Goal: Use online tool/utility: Utilize a website feature to perform a specific function

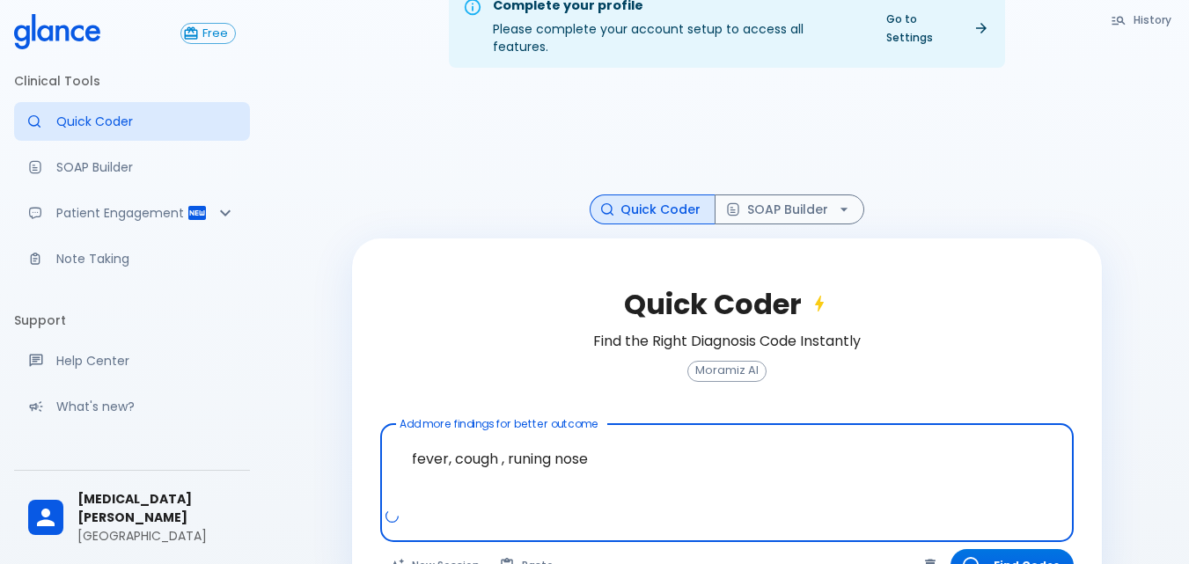
scroll to position [70, 0]
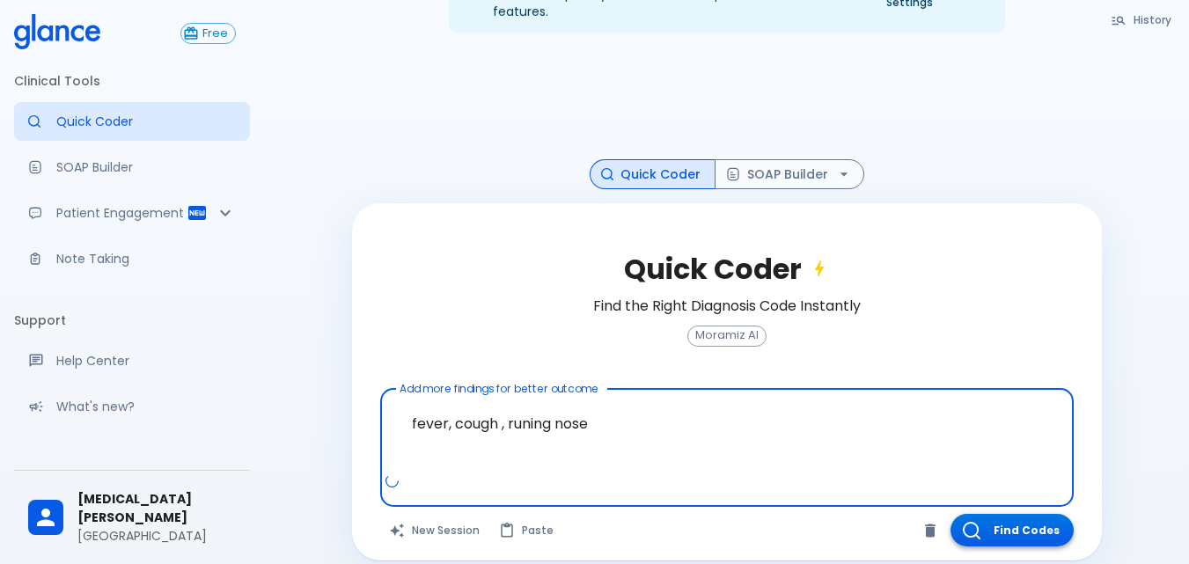
type textarea "fever, cough , runing nose"
click at [1009, 514] on button "Find Codes" at bounding box center [1012, 530] width 123 height 33
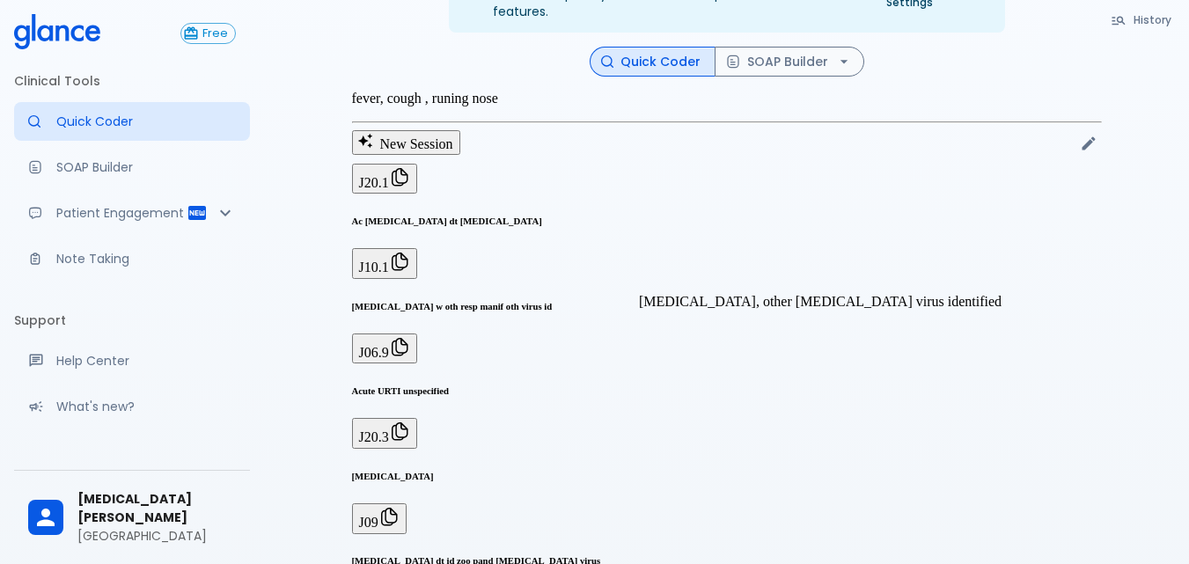
click at [672, 301] on h6 "[MEDICAL_DATA] w oth resp manif oth virus id" at bounding box center [727, 306] width 750 height 11
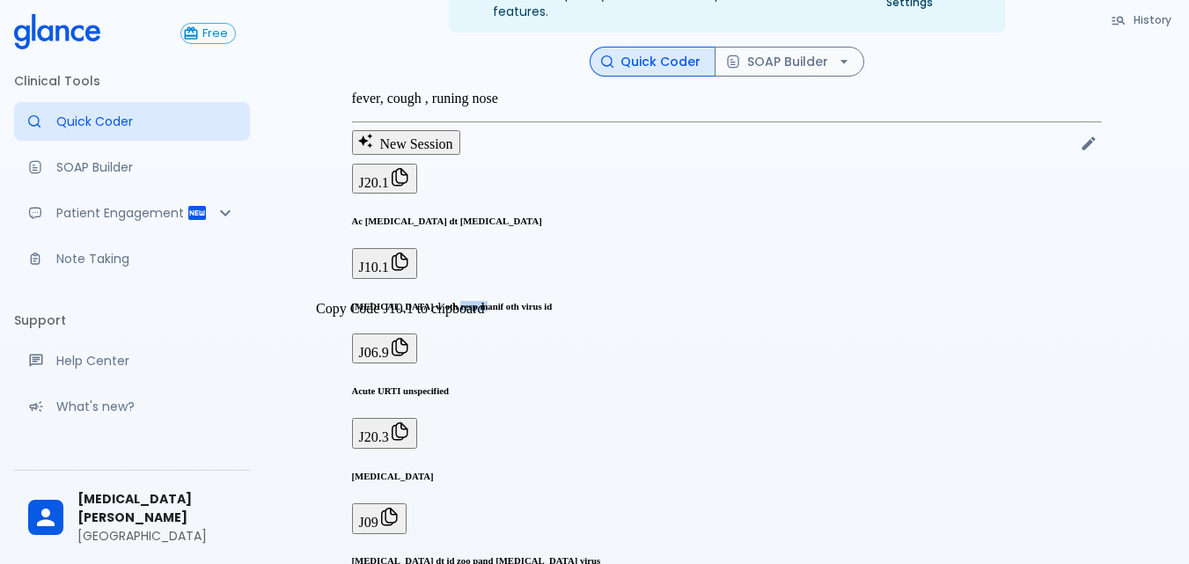
click at [410, 278] on button "J10.1" at bounding box center [384, 263] width 65 height 30
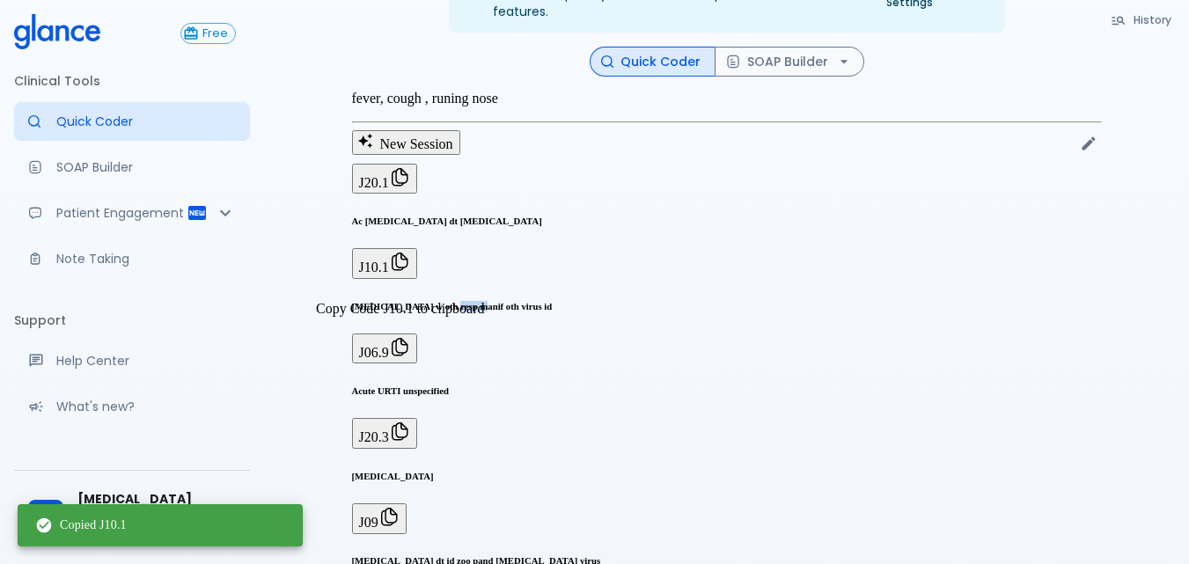
click at [410, 278] on button "J10.1" at bounding box center [384, 263] width 65 height 30
click at [163, 541] on div "Copied J10.1" at bounding box center [160, 525] width 285 height 42
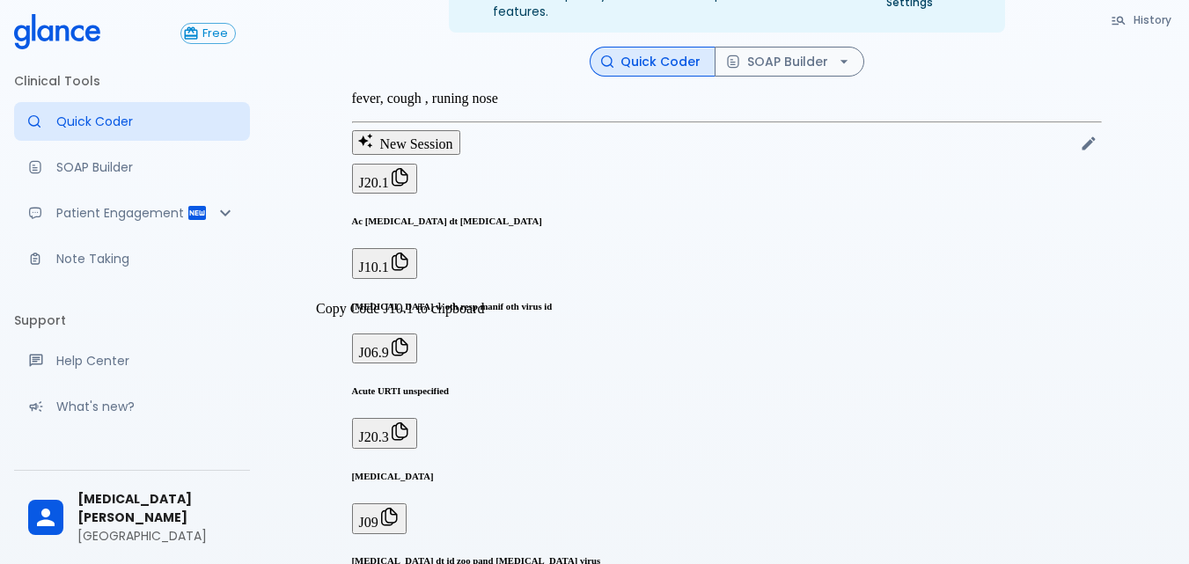
drag, startPoint x: 399, startPoint y: 278, endPoint x: 305, endPoint y: 366, distance: 128.9
click at [304, 366] on div "Complete your profile Please complete your account setup to access all features…" at bounding box center [726, 358] width 925 height 857
click at [389, 275] on span "J10.1" at bounding box center [374, 267] width 30 height 15
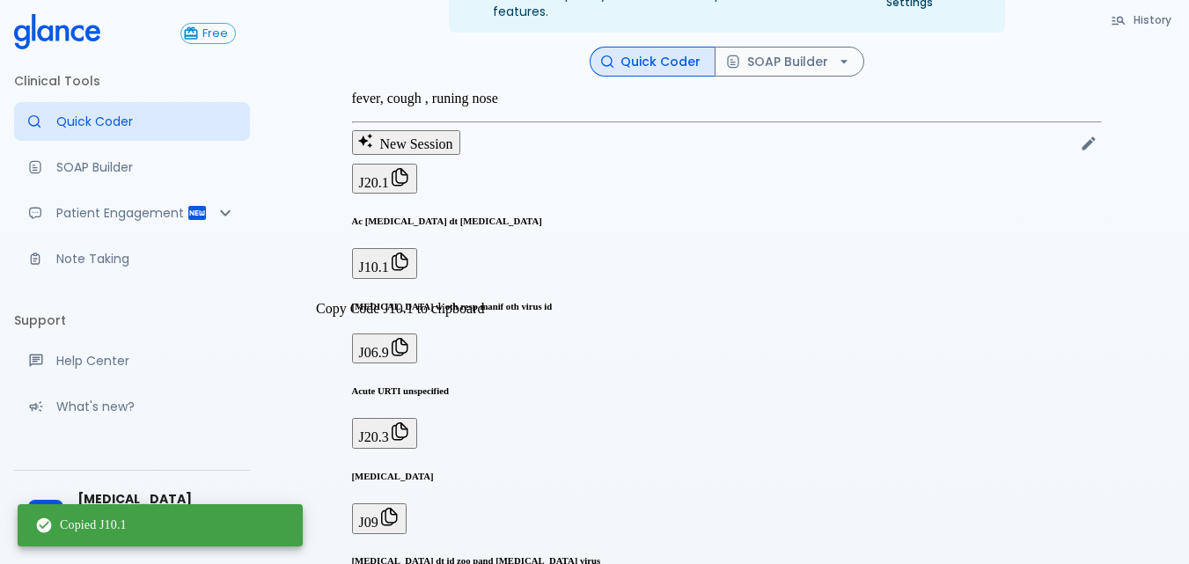
click at [380, 334] on body "↧ pull to refresh ↧ Free Clinical Tools Quick Coder SOAP Builder Patient Engage…" at bounding box center [594, 358] width 1189 height 857
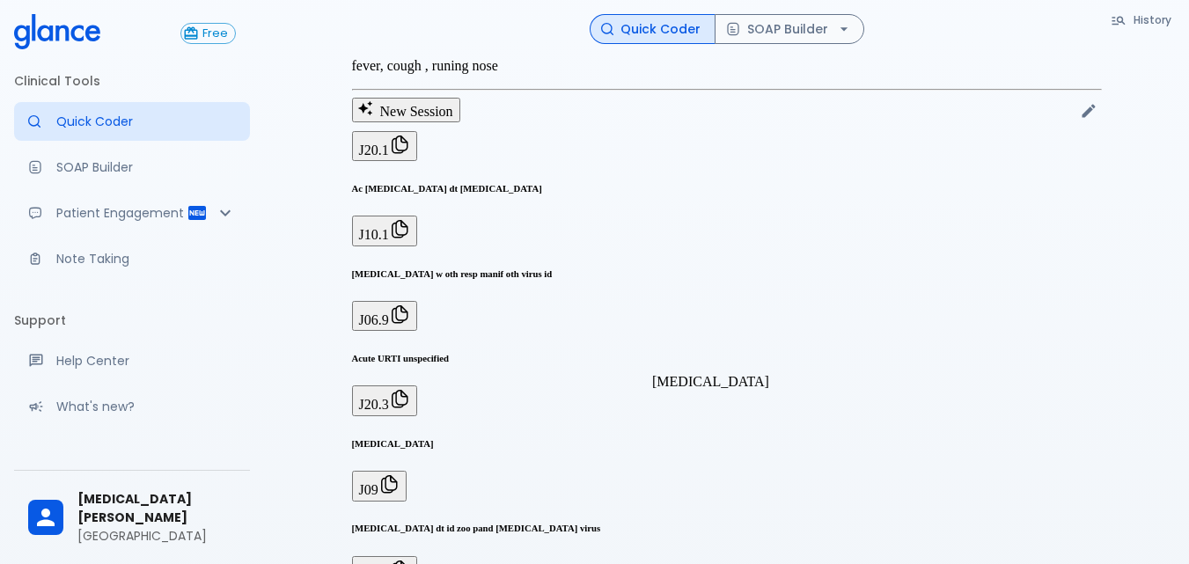
scroll to position [138, 0]
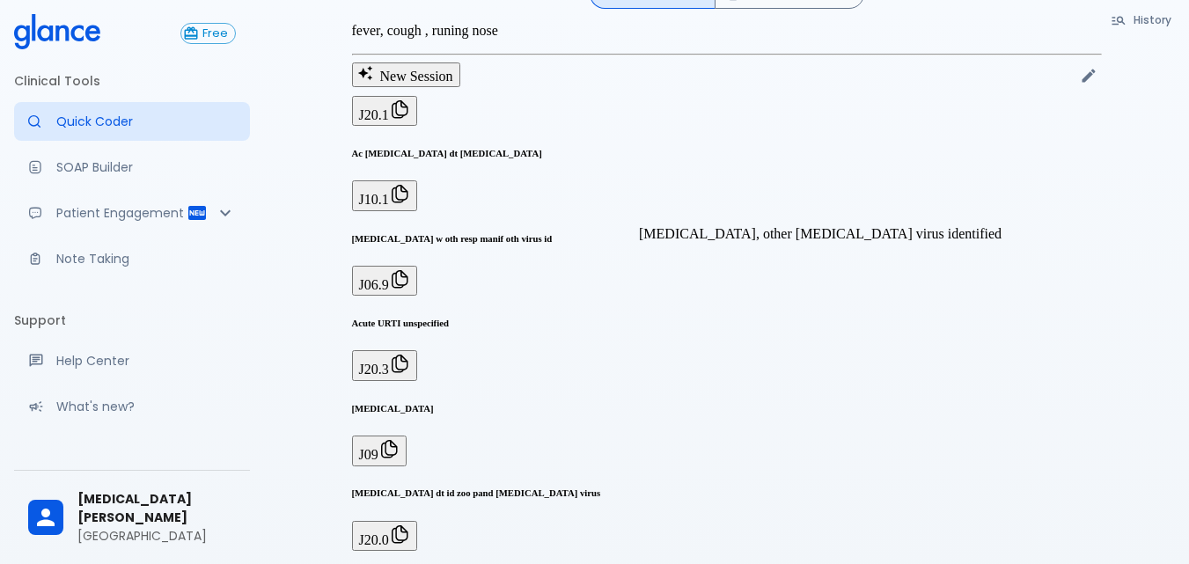
drag, startPoint x: 577, startPoint y: 218, endPoint x: 953, endPoint y: 371, distance: 405.9
click at [953, 488] on h6 "[MEDICAL_DATA] dt id zoo pand [MEDICAL_DATA] virus" at bounding box center [727, 493] width 750 height 11
click at [626, 233] on h6 "[MEDICAL_DATA] w oth resp manif oth virus id" at bounding box center [727, 238] width 750 height 11
drag, startPoint x: 775, startPoint y: 216, endPoint x: 763, endPoint y: 216, distance: 11.4
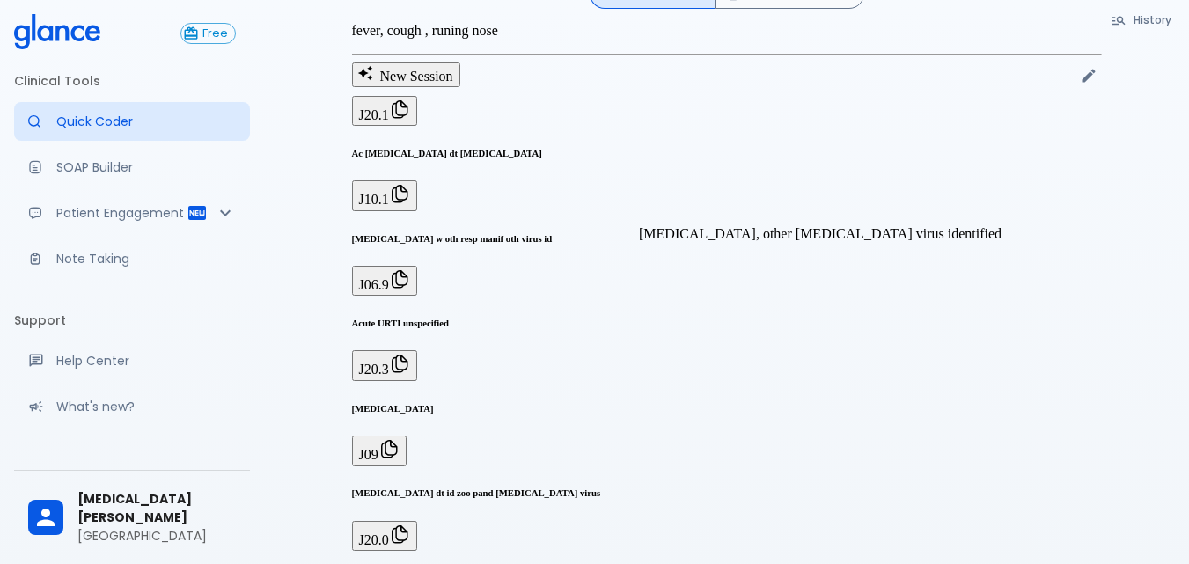
click at [763, 233] on h6 "[MEDICAL_DATA] w oth resp manif oth virus id" at bounding box center [727, 238] width 750 height 11
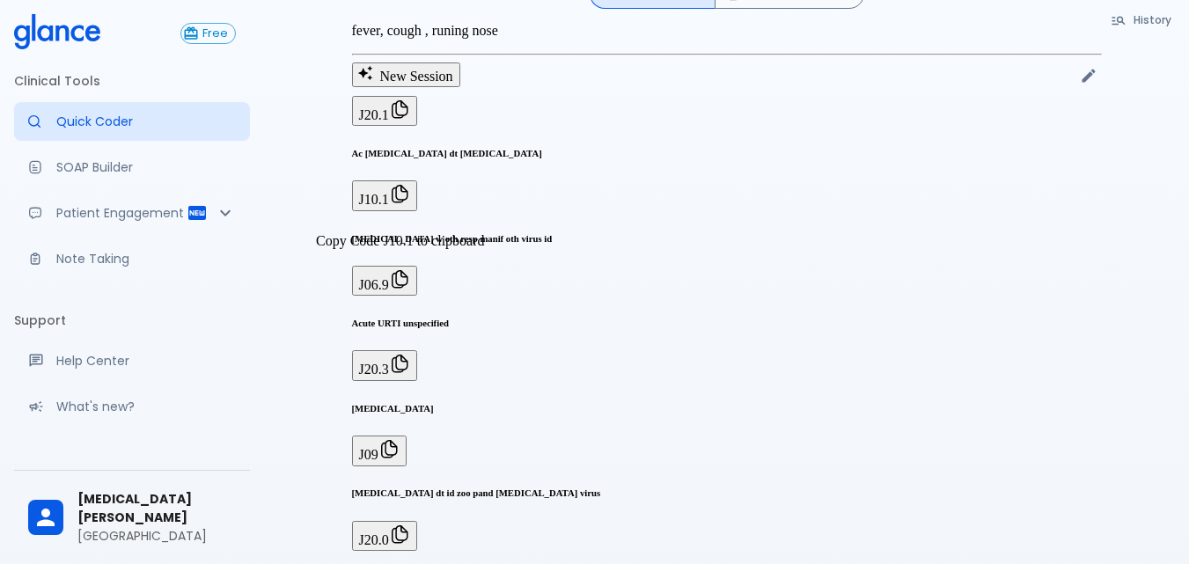
click at [389, 207] on span "J10.1" at bounding box center [374, 199] width 30 height 15
click at [215, 224] on icon "Patient Reports & Referrals" at bounding box center [225, 212] width 21 height 21
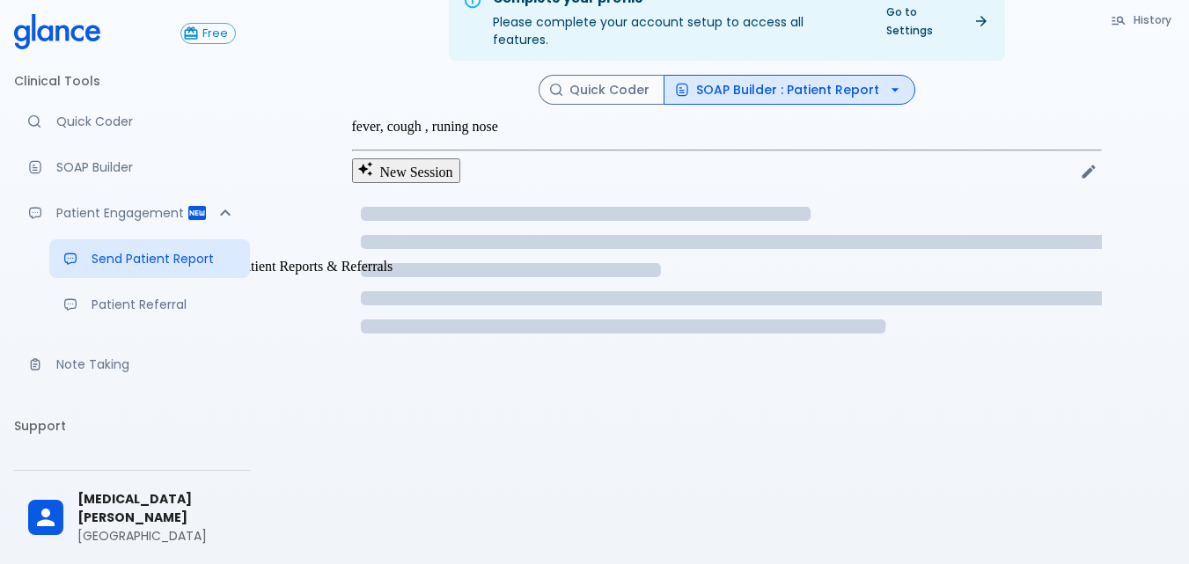
scroll to position [93, 0]
click at [215, 224] on icon "Patient Reports & Referrals" at bounding box center [225, 212] width 21 height 21
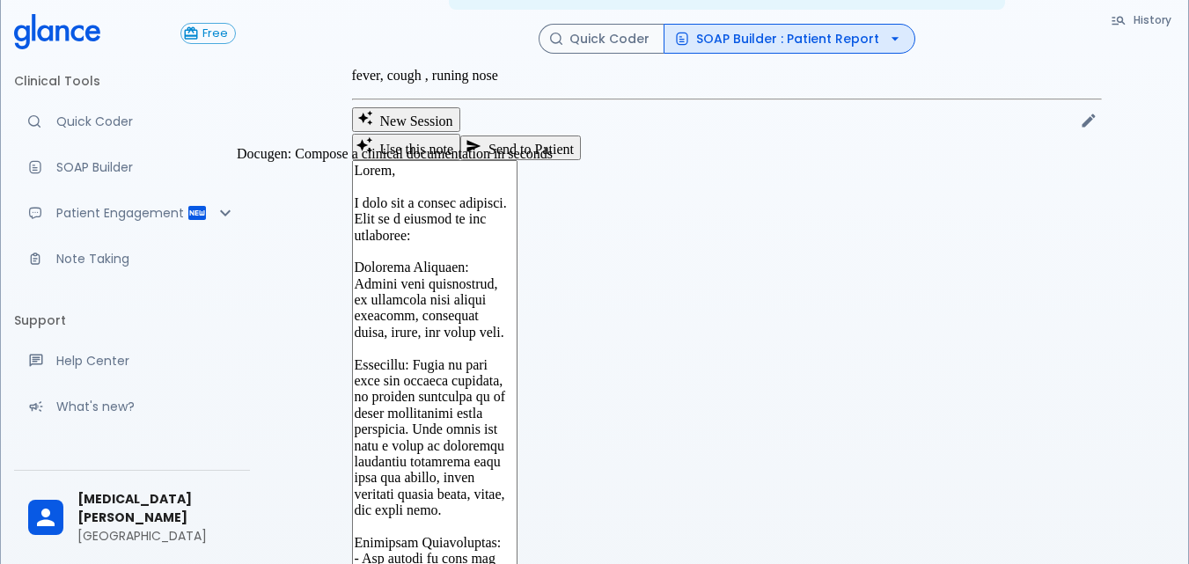
click at [120, 169] on p "SOAP Builder" at bounding box center [146, 167] width 180 height 18
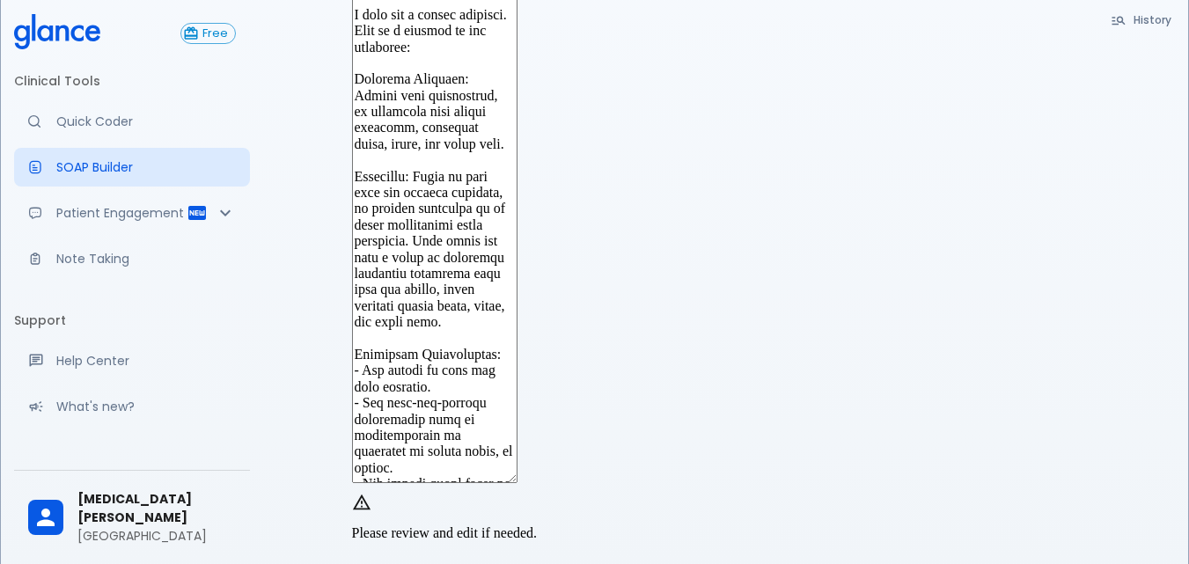
scroll to position [181, 0]
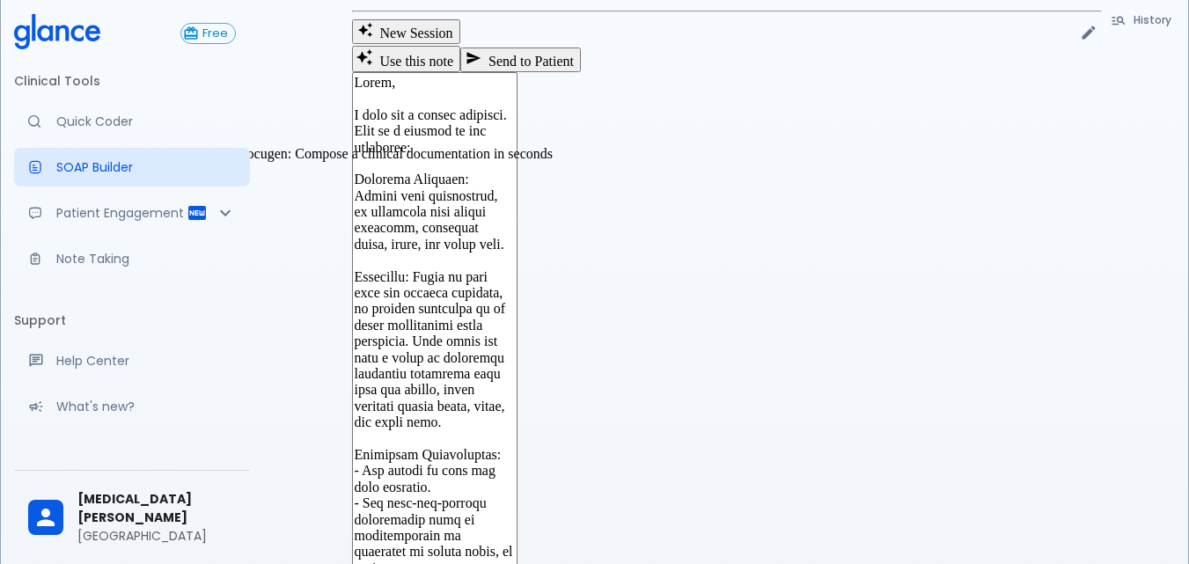
click at [193, 172] on p "SOAP Builder" at bounding box center [146, 167] width 180 height 18
click at [149, 268] on p "Note Taking" at bounding box center [146, 259] width 180 height 18
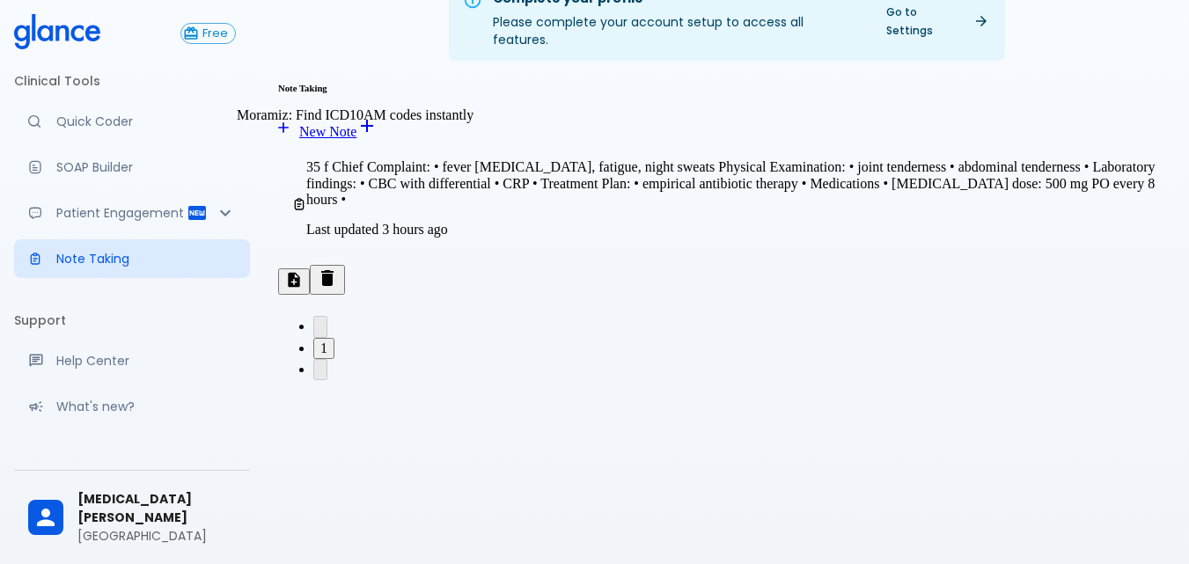
click at [124, 124] on p "Quick Coder" at bounding box center [146, 122] width 180 height 18
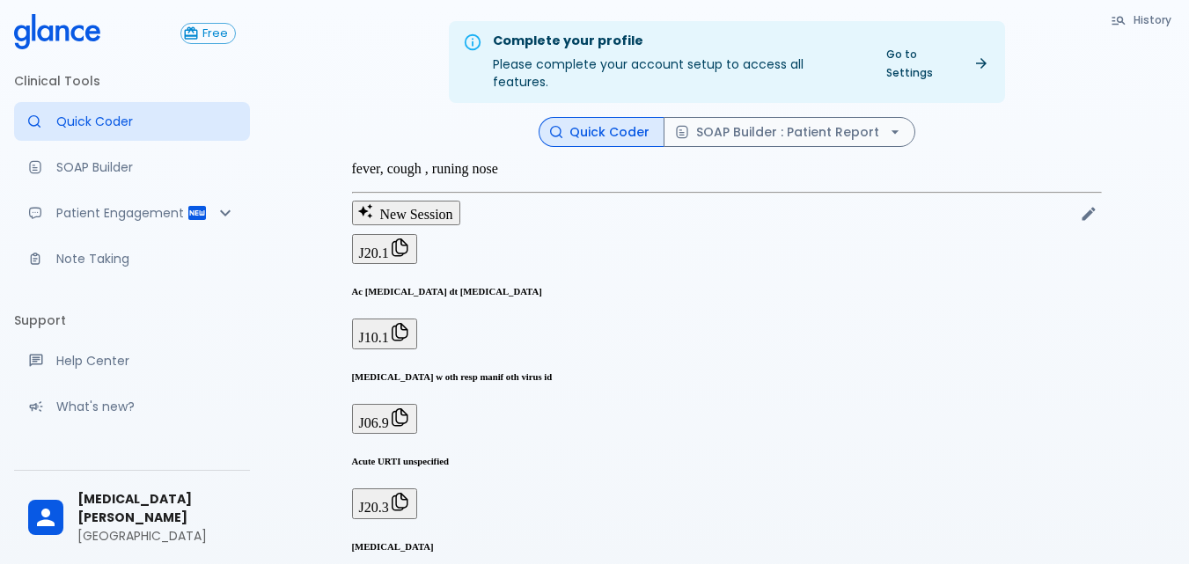
click at [952, 60] on link "Go to Settings" at bounding box center [937, 63] width 122 height 44
click at [891, 130] on icon "button" at bounding box center [894, 132] width 7 height 4
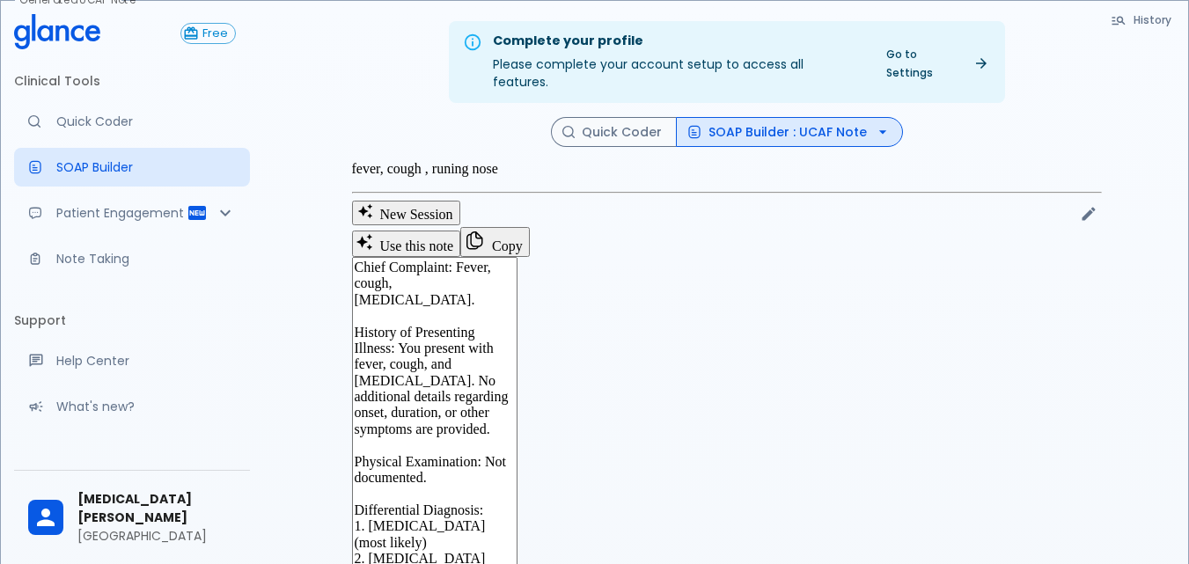
click at [879, 130] on icon "button" at bounding box center [882, 132] width 7 height 4
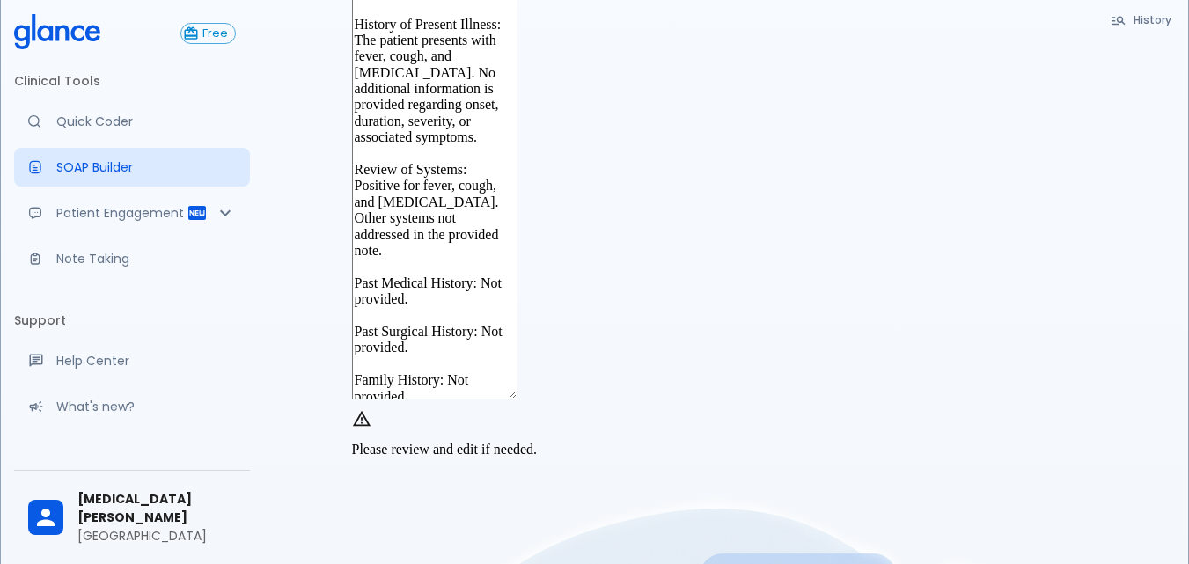
scroll to position [264, 0]
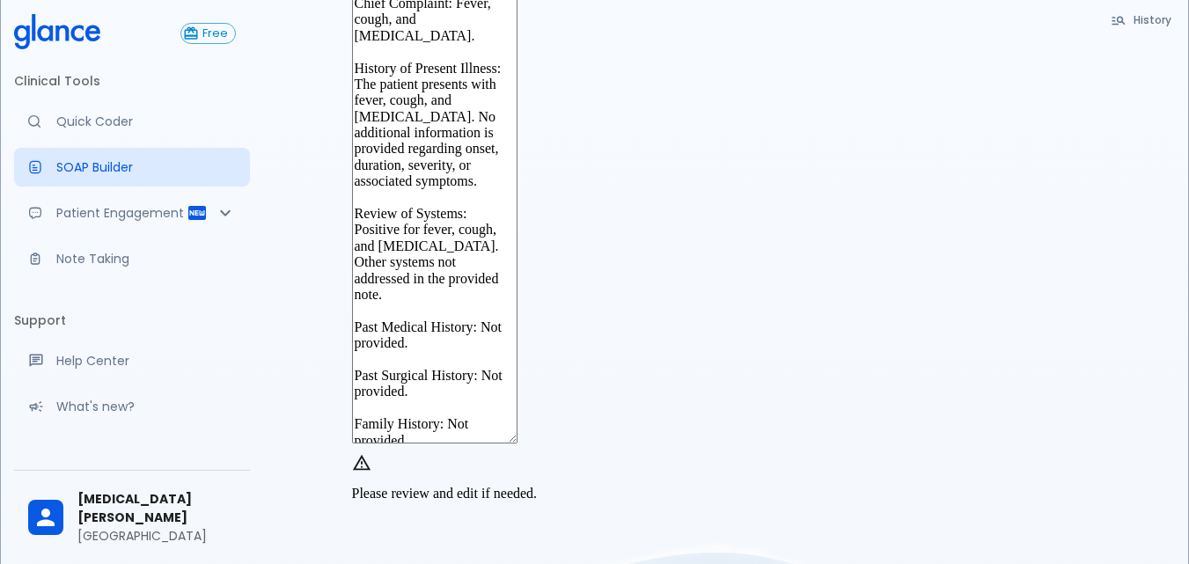
drag, startPoint x: 1001, startPoint y: 107, endPoint x: 994, endPoint y: 174, distance: 67.3
click at [518, 194] on textarea "Chief Complaint: Fever, cough, and [MEDICAL_DATA]. History of Present Illness: …" at bounding box center [435, 218] width 166 height 451
click at [518, 135] on textarea "Chief Complaint: Fever, cough, and [MEDICAL_DATA]. History of Present Illness: …" at bounding box center [435, 218] width 166 height 451
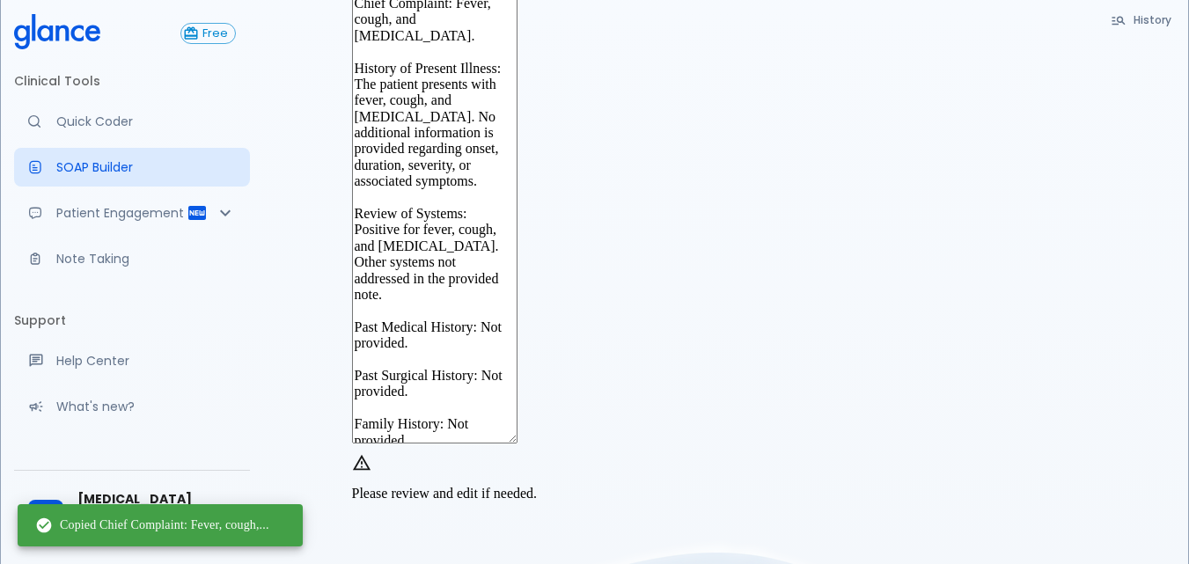
click at [188, 519] on div "Copied Chief Complaint: Fever, cough,..." at bounding box center [152, 526] width 234 height 32
drag, startPoint x: 188, startPoint y: 519, endPoint x: 783, endPoint y: 418, distance: 603.5
click at [518, 418] on textarea "Chief Complaint: Fever, cough, and [MEDICAL_DATA]. History of Present Illness: …" at bounding box center [435, 218] width 166 height 451
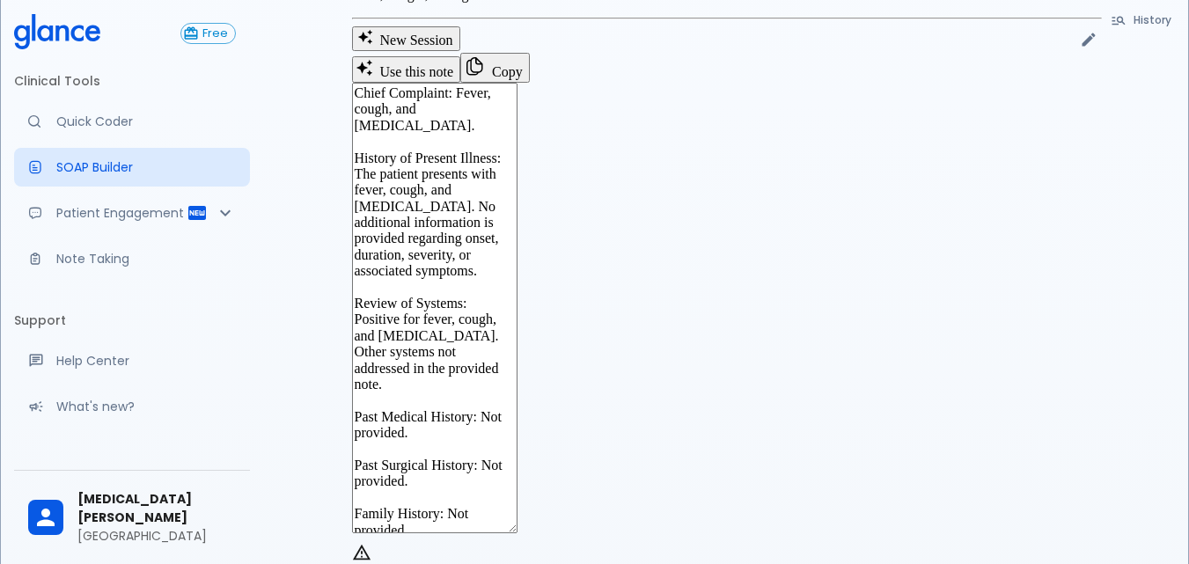
scroll to position [176, 0]
click at [485, 75] on icon "button" at bounding box center [474, 64] width 21 height 21
click at [432, 35] on button "New Session" at bounding box center [406, 37] width 108 height 25
